Goal: Task Accomplishment & Management: Use online tool/utility

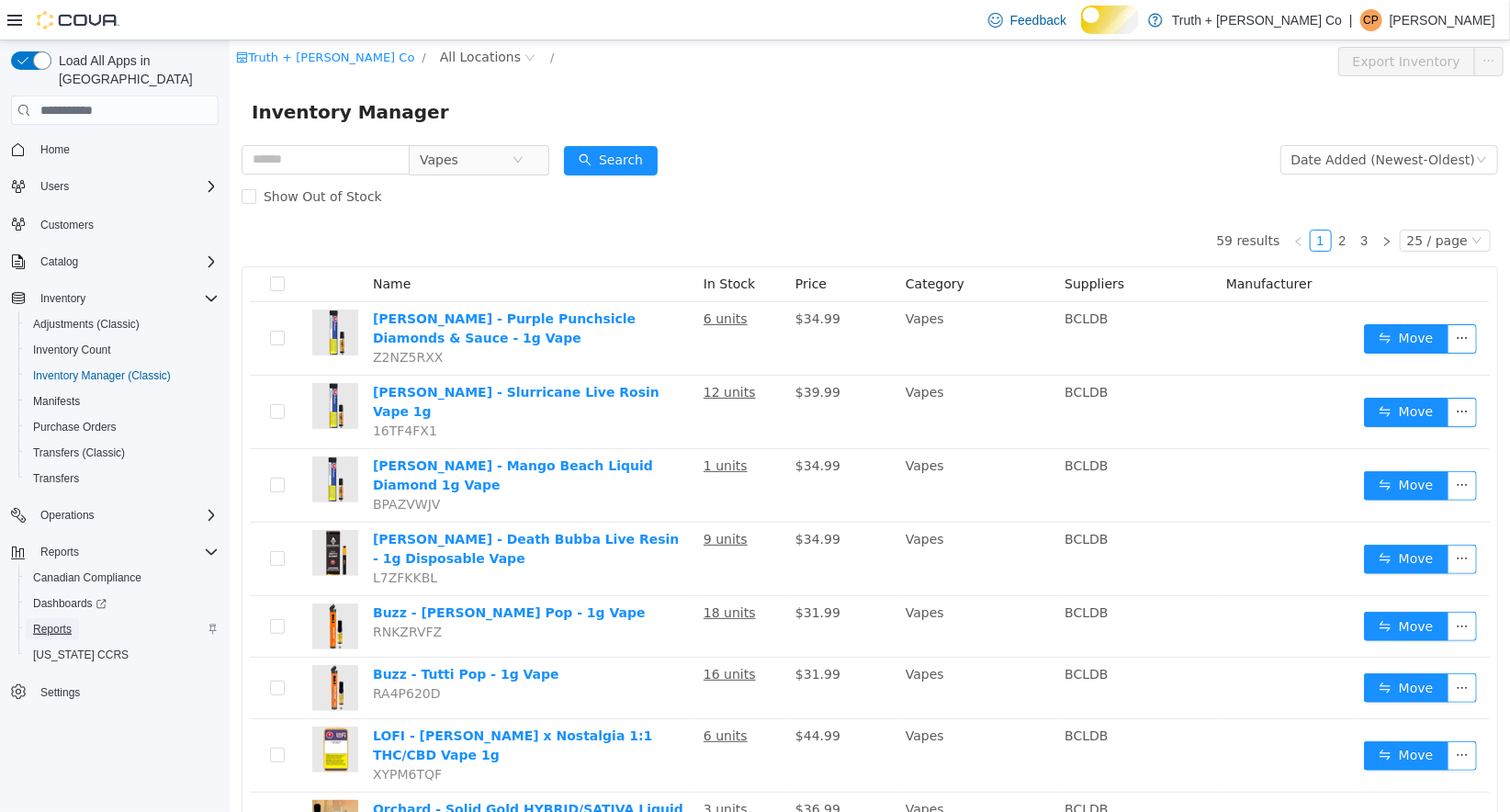
click at [72, 626] on span "Reports" at bounding box center [52, 629] width 39 height 15
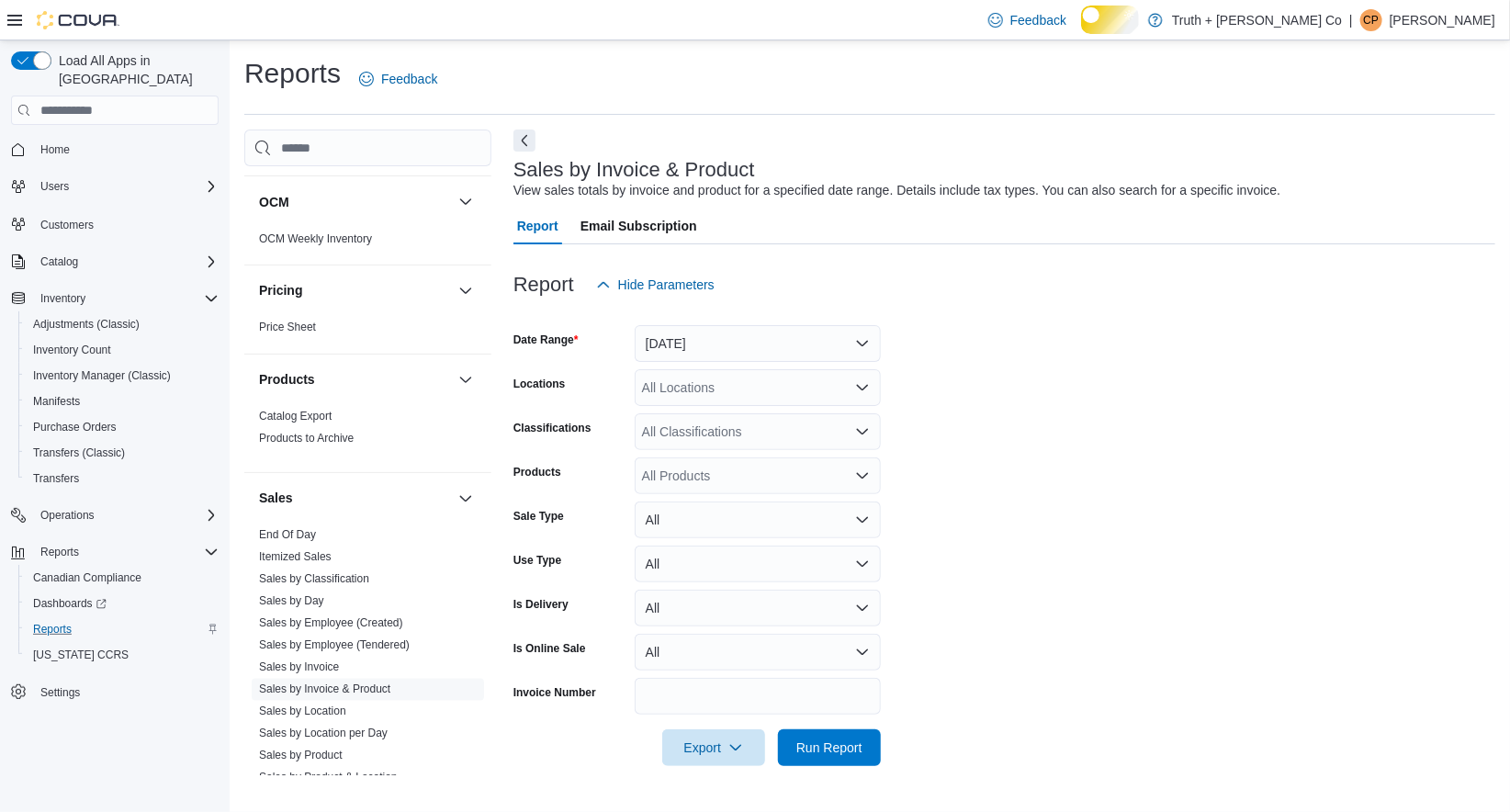
scroll to position [1960, 0]
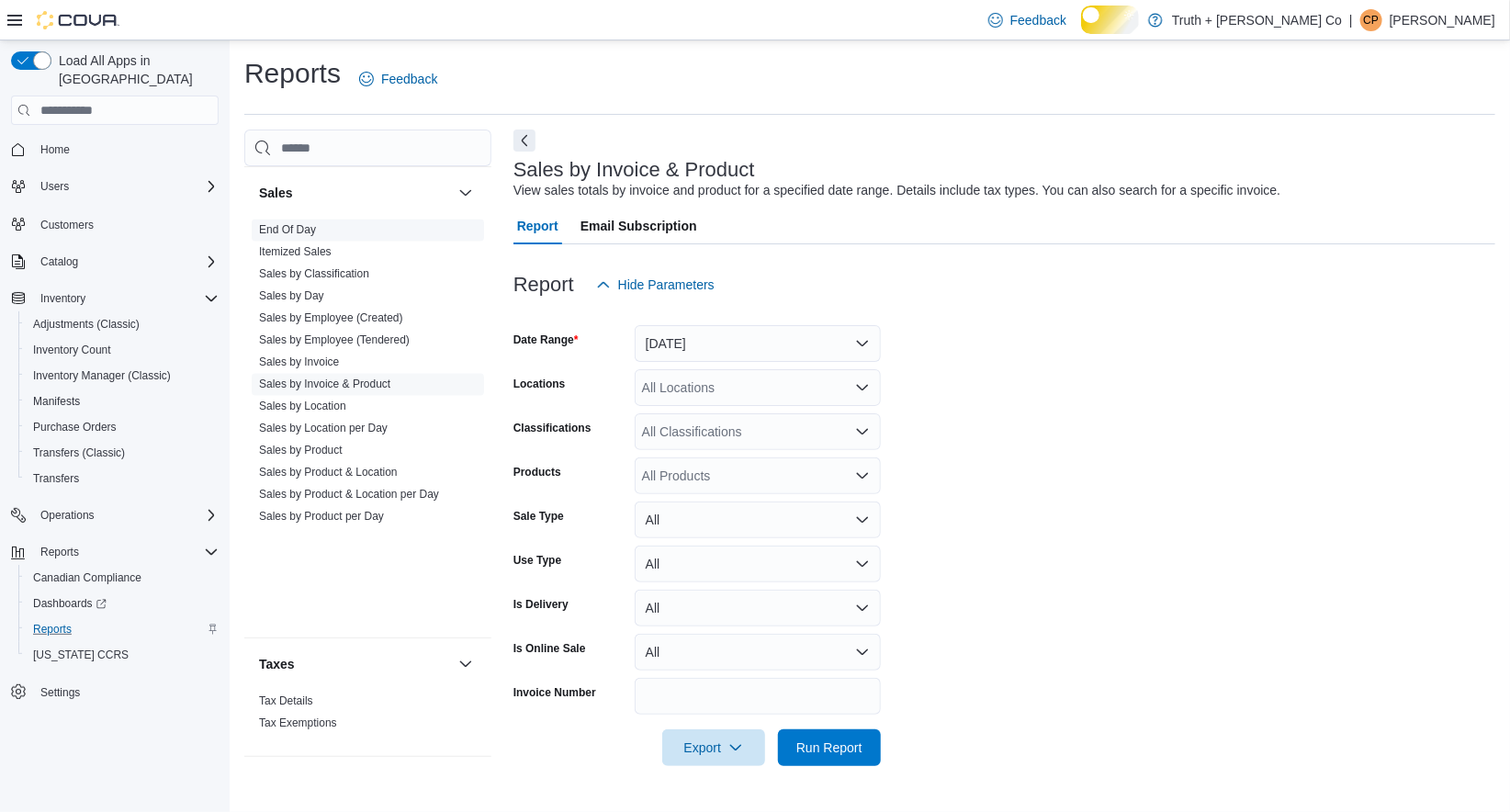
click at [316, 224] on link "End Of Day" at bounding box center [288, 230] width 57 height 13
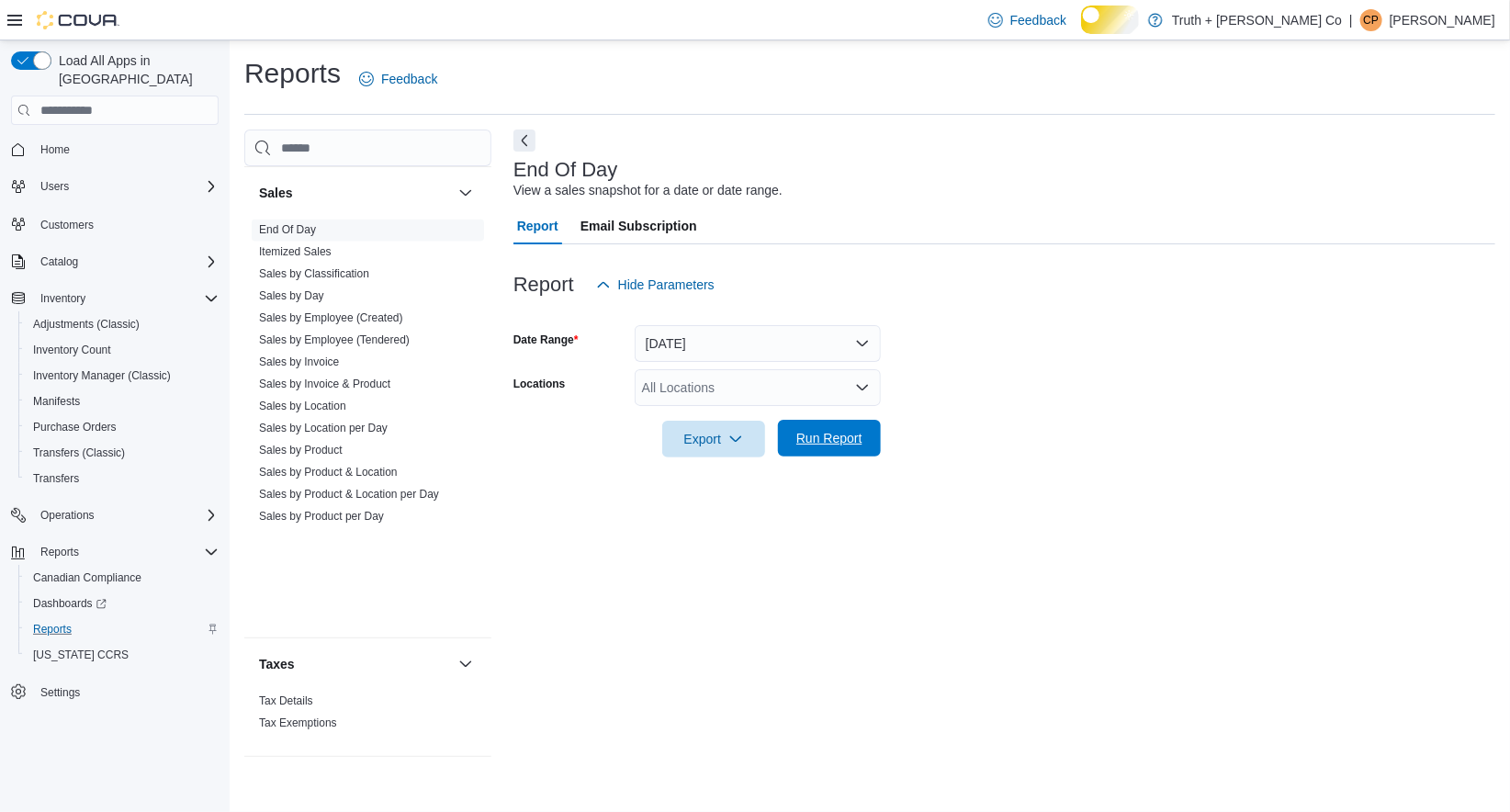
click at [800, 447] on span "Run Report" at bounding box center [829, 438] width 66 height 18
